Goal: Book appointment/travel/reservation

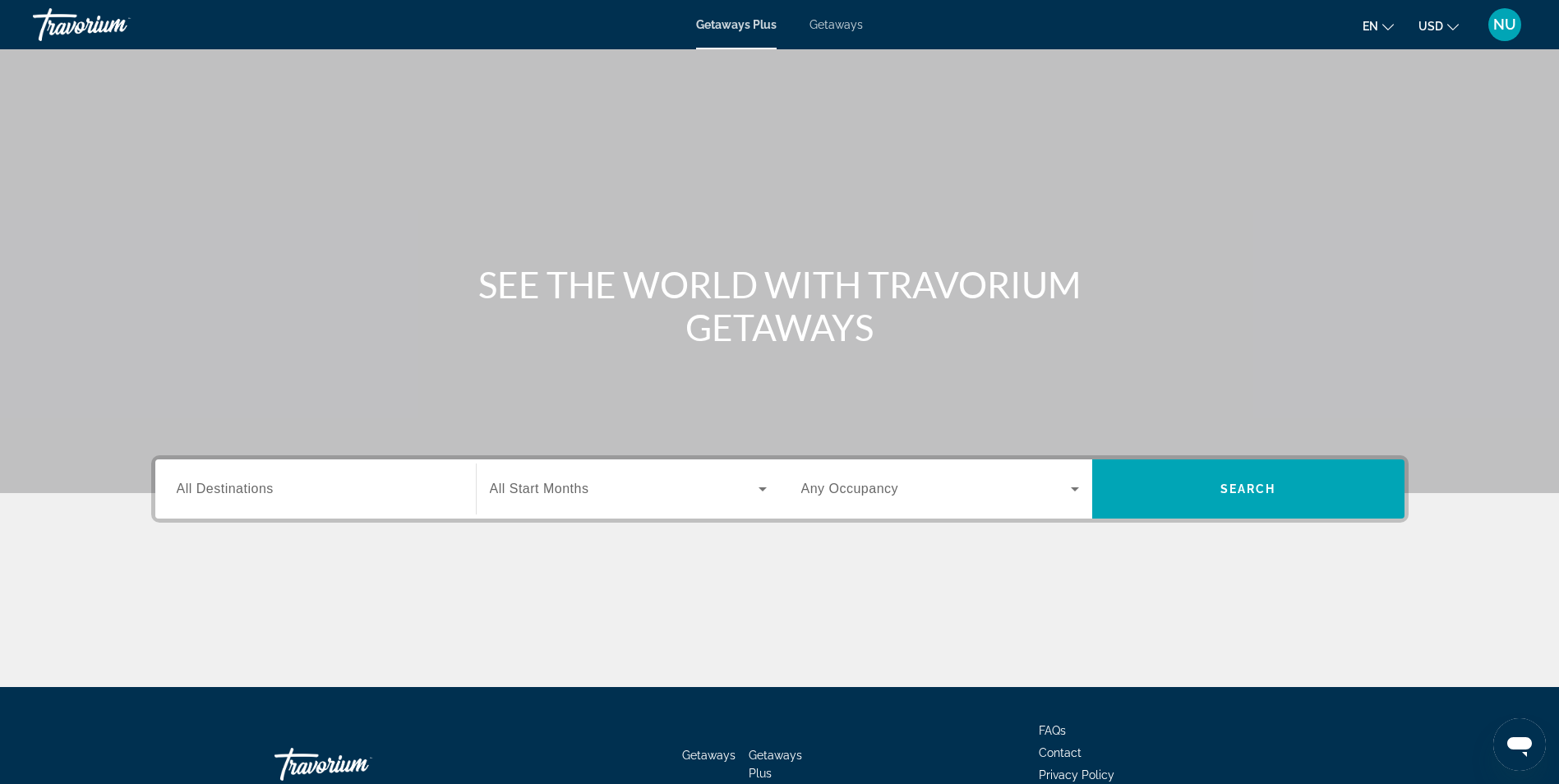
click at [252, 492] on span "All Destinations" at bounding box center [225, 489] width 97 height 14
click at [252, 492] on input "Destination All Destinations" at bounding box center [316, 490] width 278 height 20
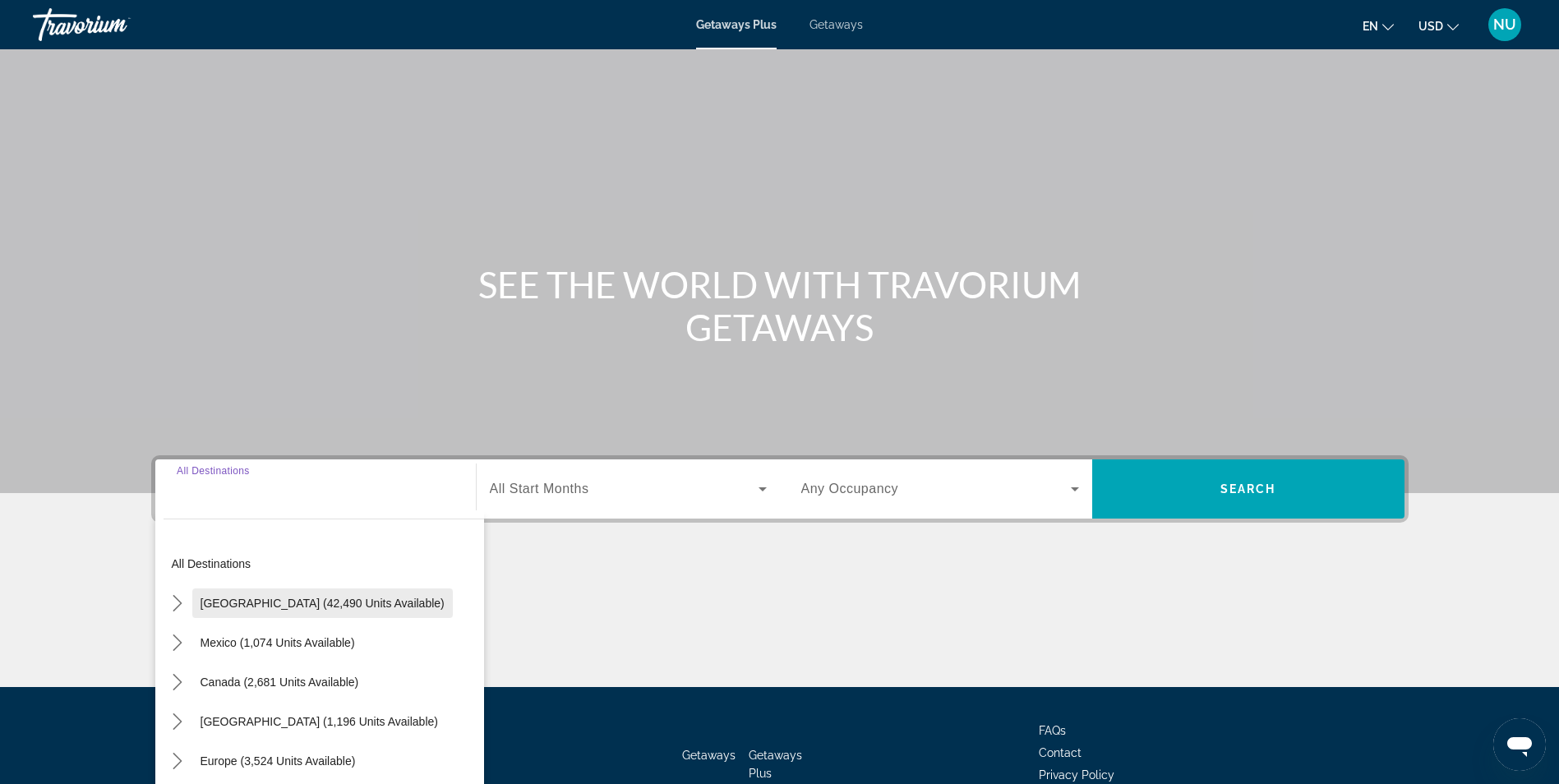
scroll to position [104, 0]
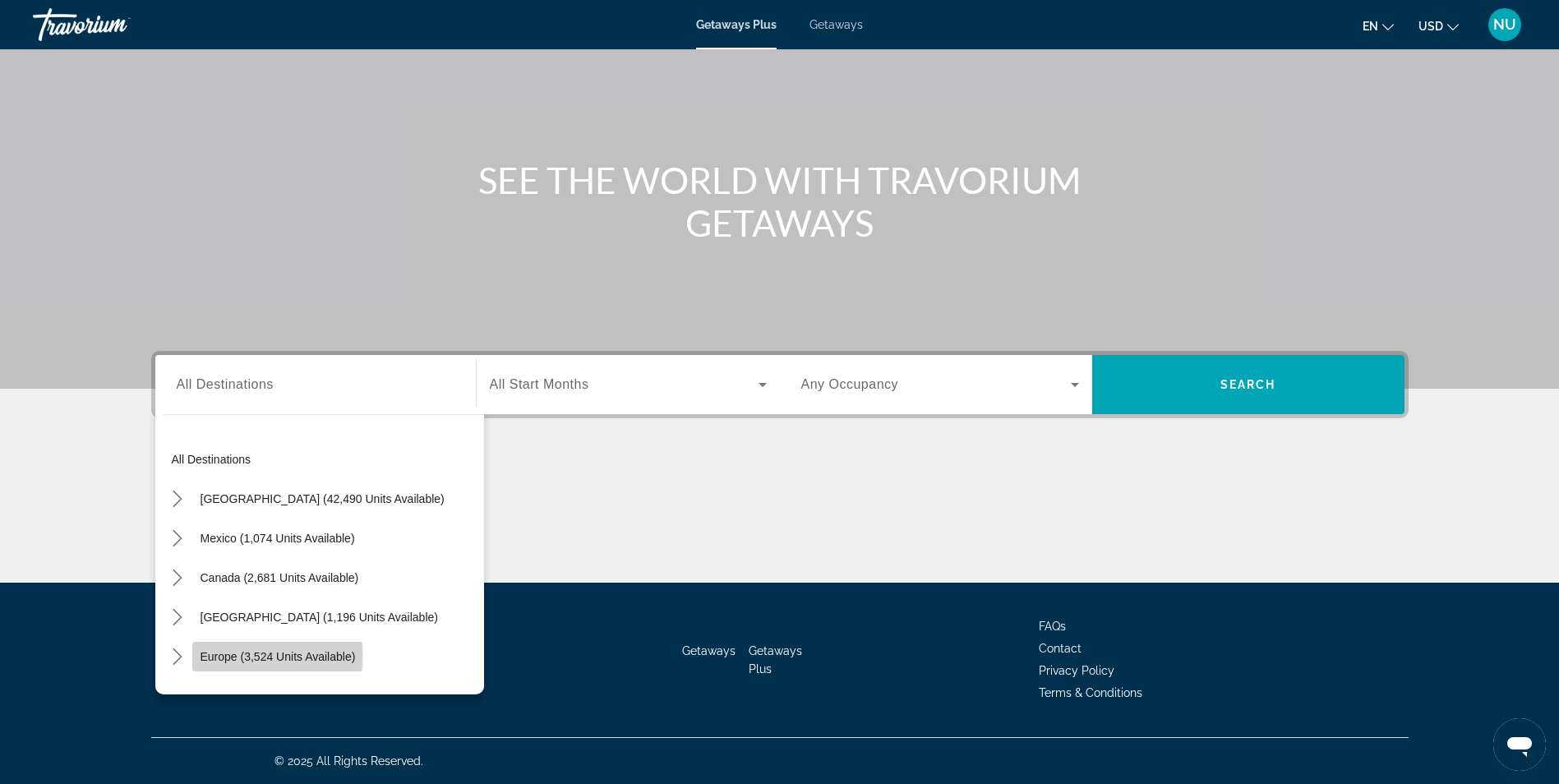
click at [234, 654] on span "Europe (3,524 units available)" at bounding box center [277, 656] width 155 height 13
type input "**********"
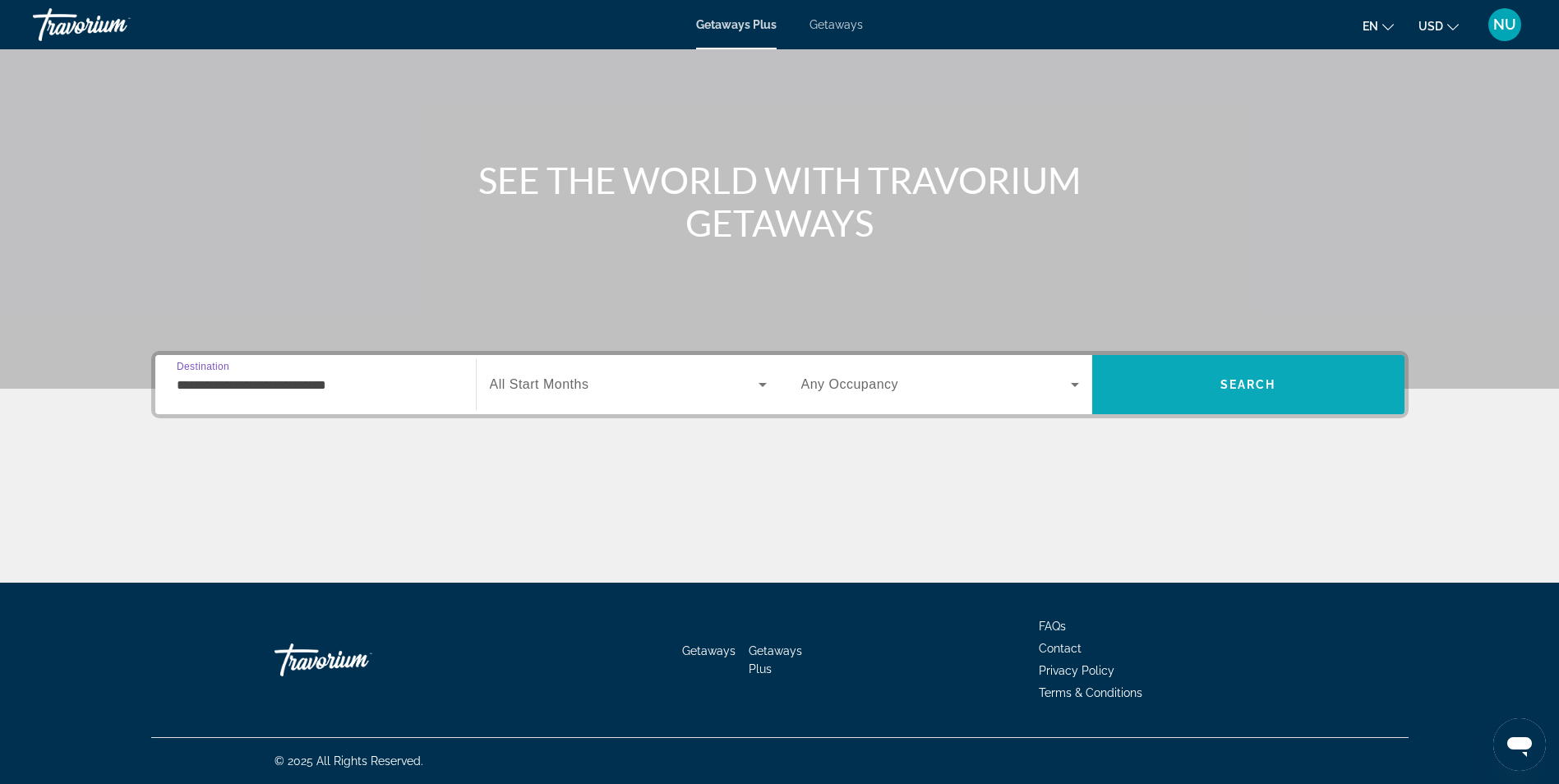
click at [1130, 363] on span "Search" at bounding box center [1248, 385] width 312 height 59
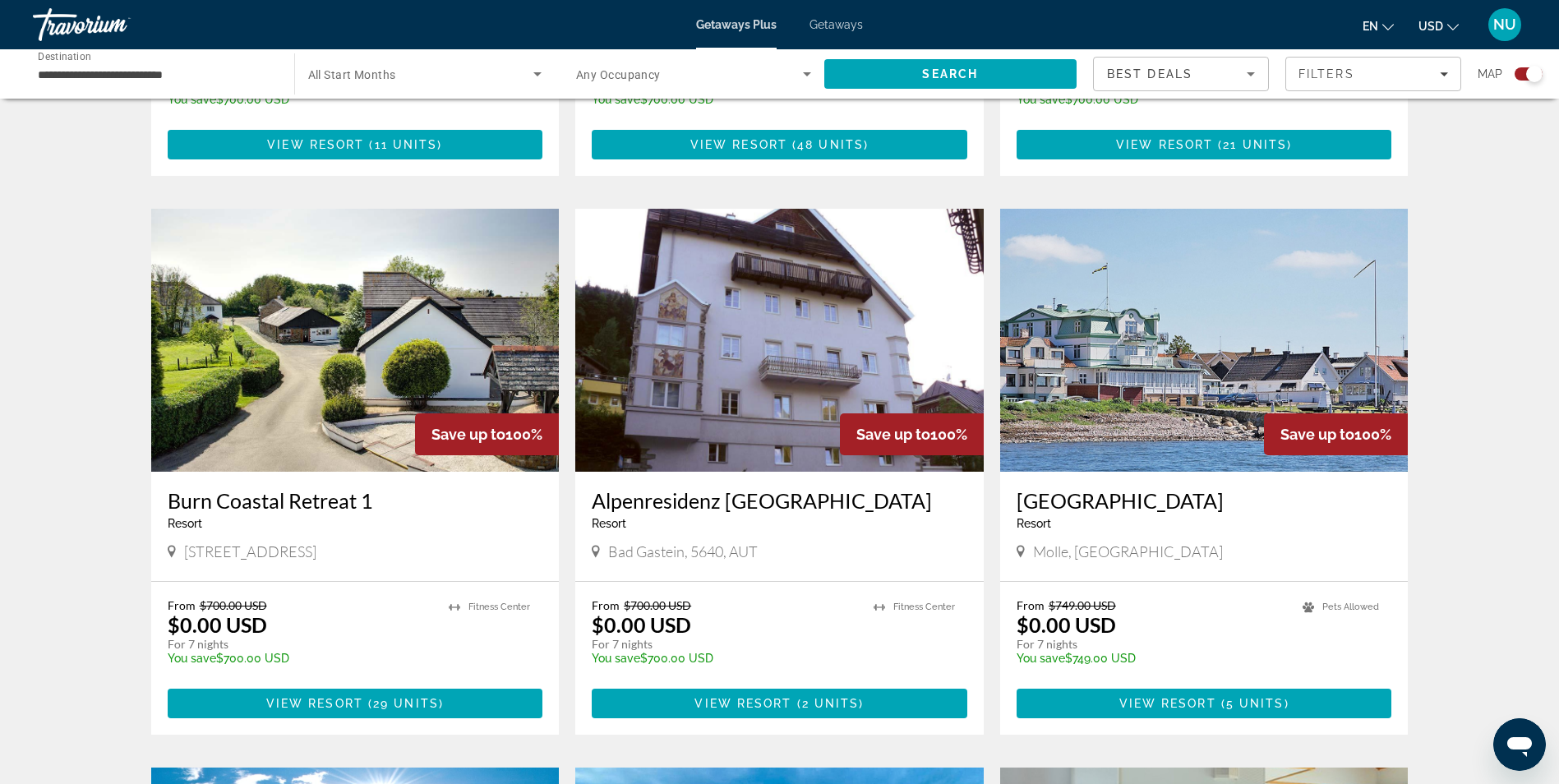
scroll to position [1258, 0]
